Goal: Navigation & Orientation: Go to known website

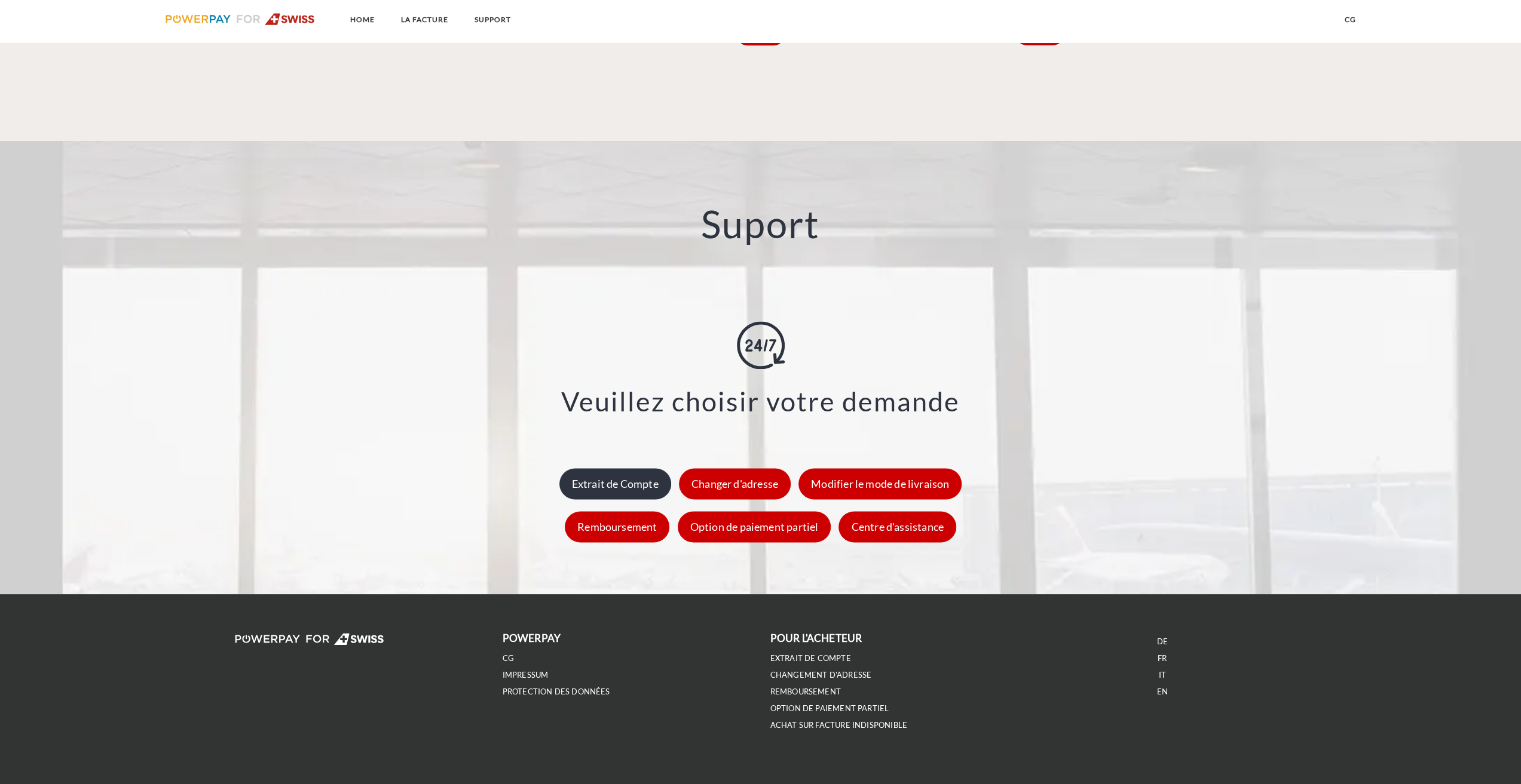
scroll to position [1579, 0]
